Goal: Transaction & Acquisition: Purchase product/service

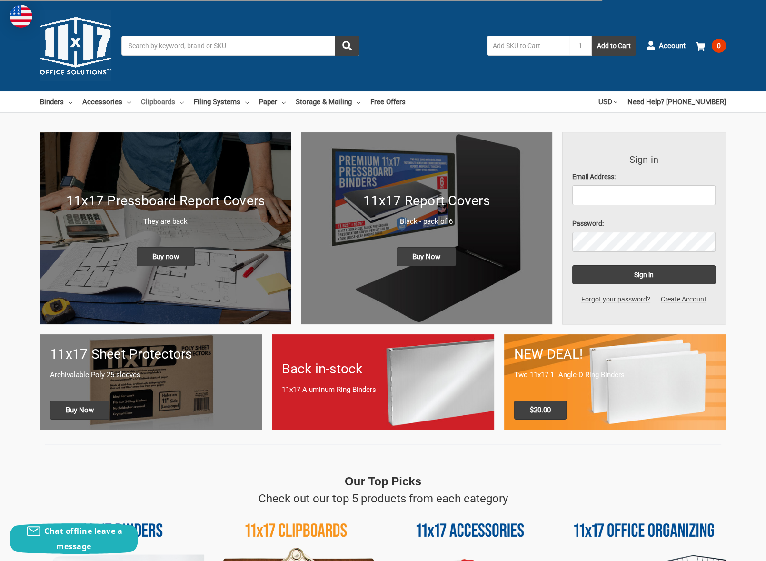
click at [151, 102] on link "Clipboards" at bounding box center [162, 101] width 43 height 21
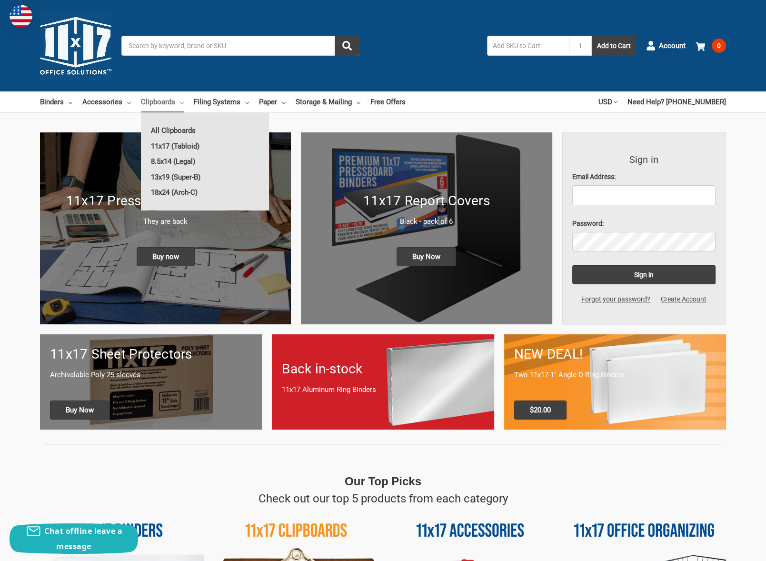
click at [158, 47] on input "Search" at bounding box center [240, 46] width 238 height 20
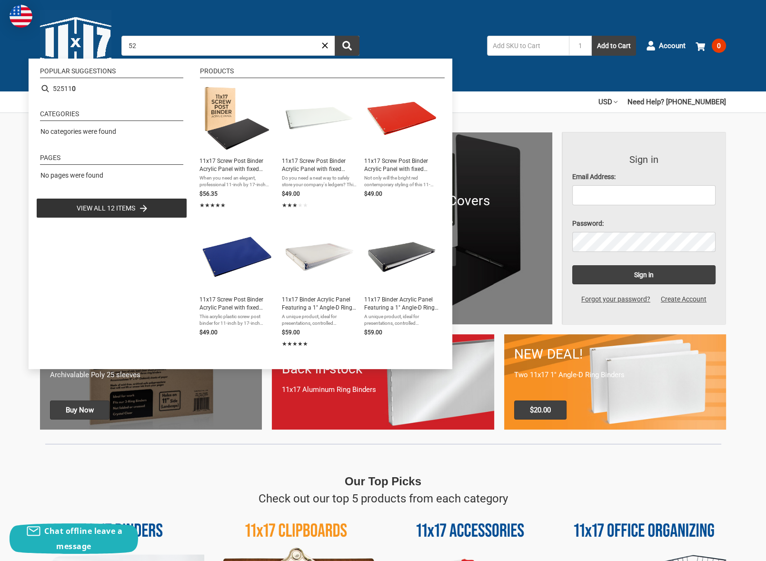
type input "5"
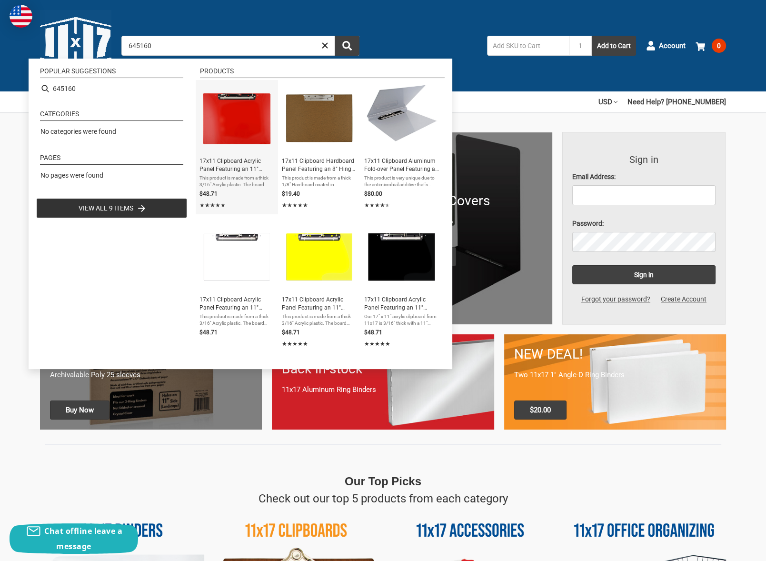
type input "645160"
click at [261, 126] on img "Instant Search Results" at bounding box center [236, 118] width 69 height 69
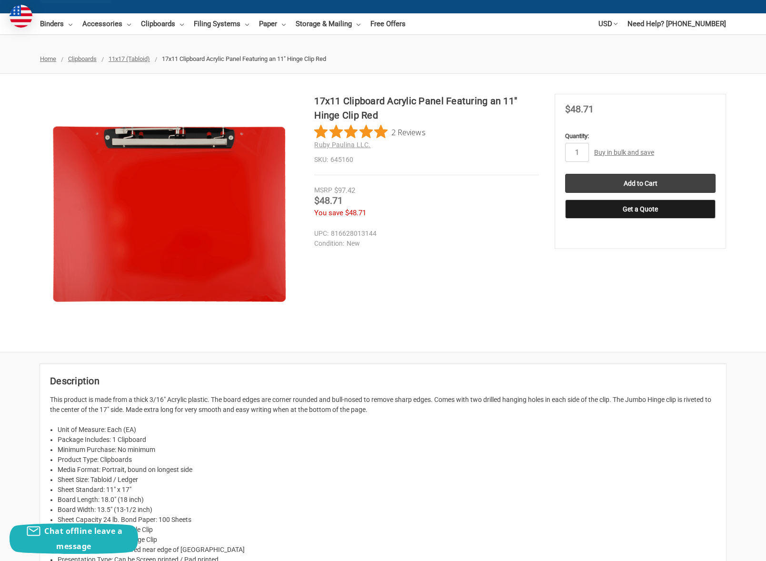
scroll to position [143, 0]
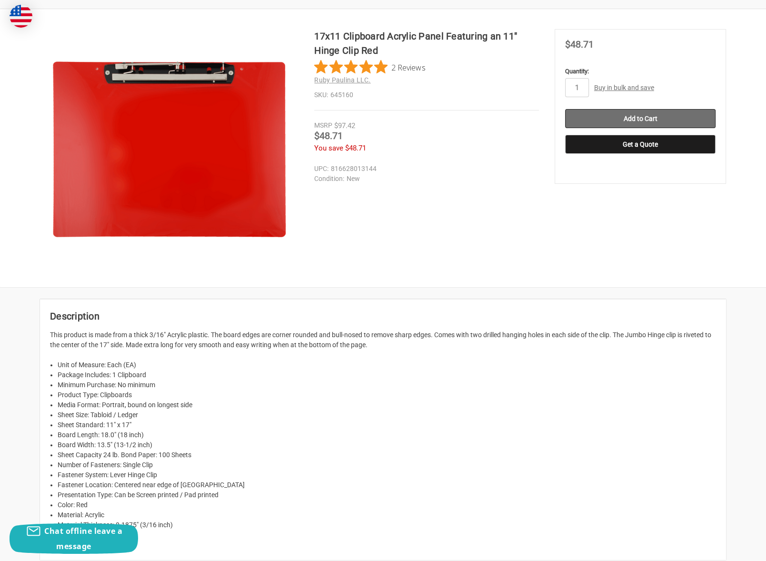
click at [671, 115] on input "Add to Cart" at bounding box center [640, 118] width 151 height 19
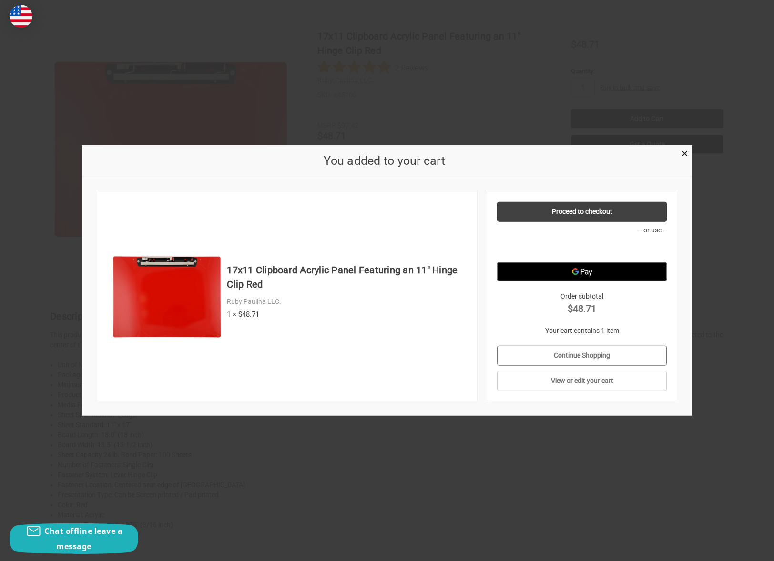
click at [560, 352] on link "Continue Shopping" at bounding box center [582, 356] width 170 height 20
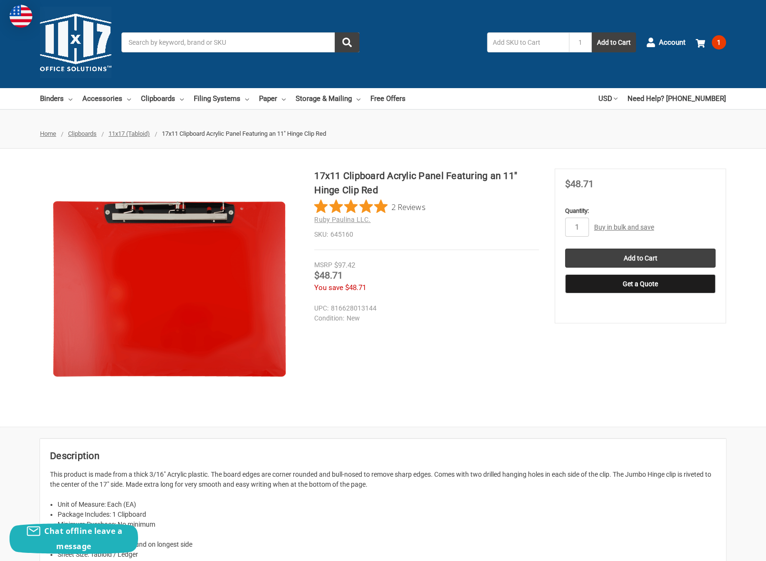
scroll to position [0, 0]
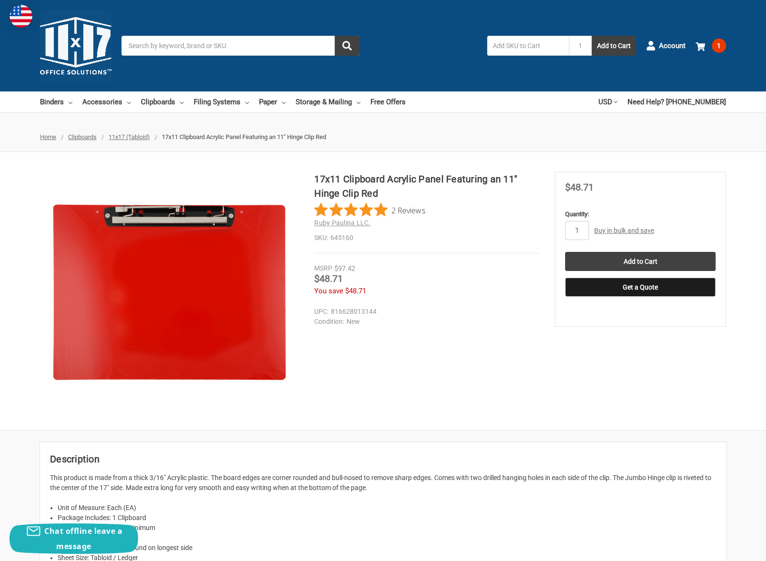
click at [204, 45] on input "Search" at bounding box center [240, 46] width 238 height 20
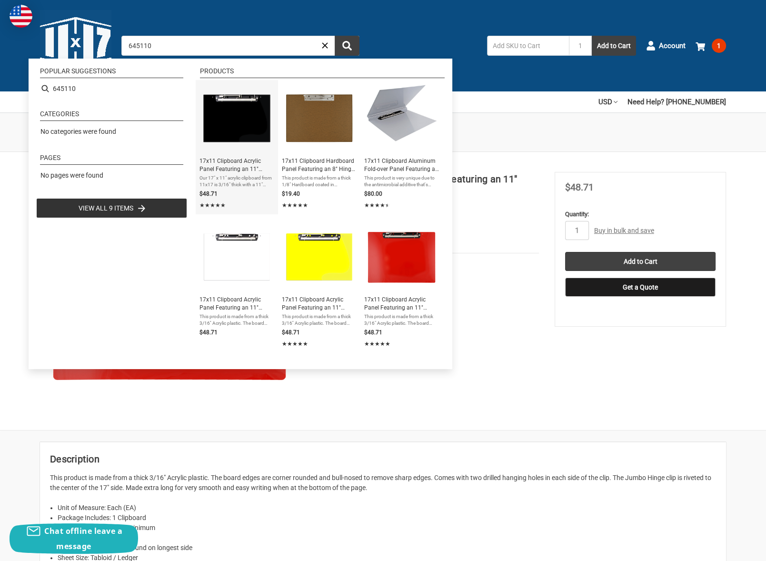
type input "645110"
click at [229, 116] on img "Instant Search Results" at bounding box center [236, 118] width 69 height 69
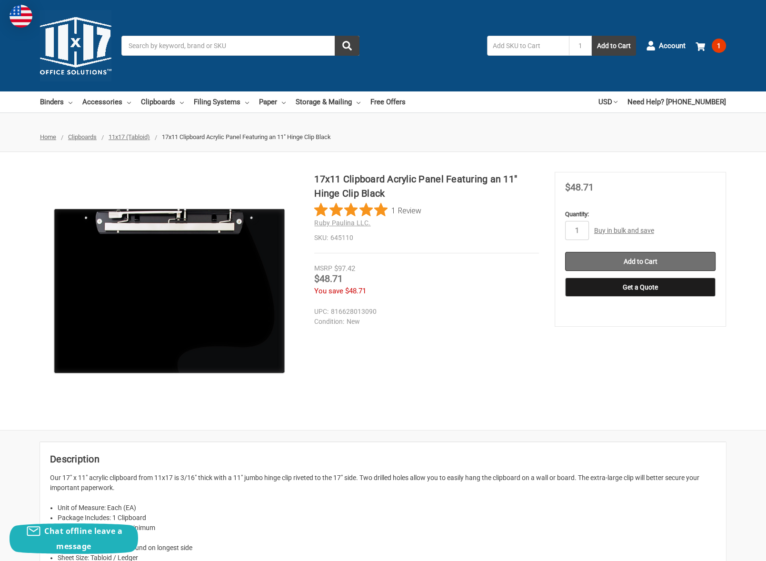
click at [645, 260] on input "Add to Cart" at bounding box center [640, 261] width 151 height 19
